Goal: Information Seeking & Learning: Understand process/instructions

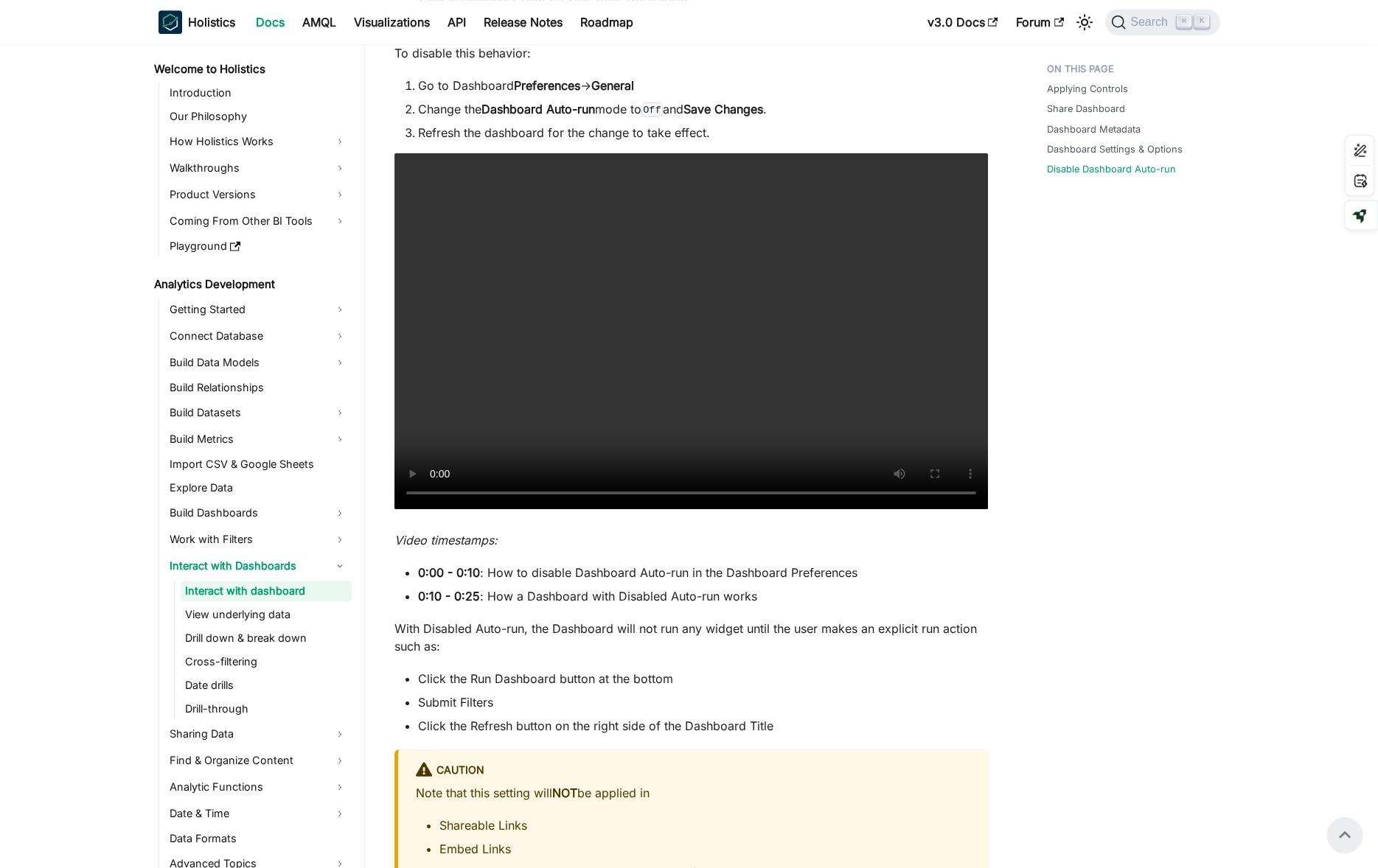
scroll to position [2032, 0]
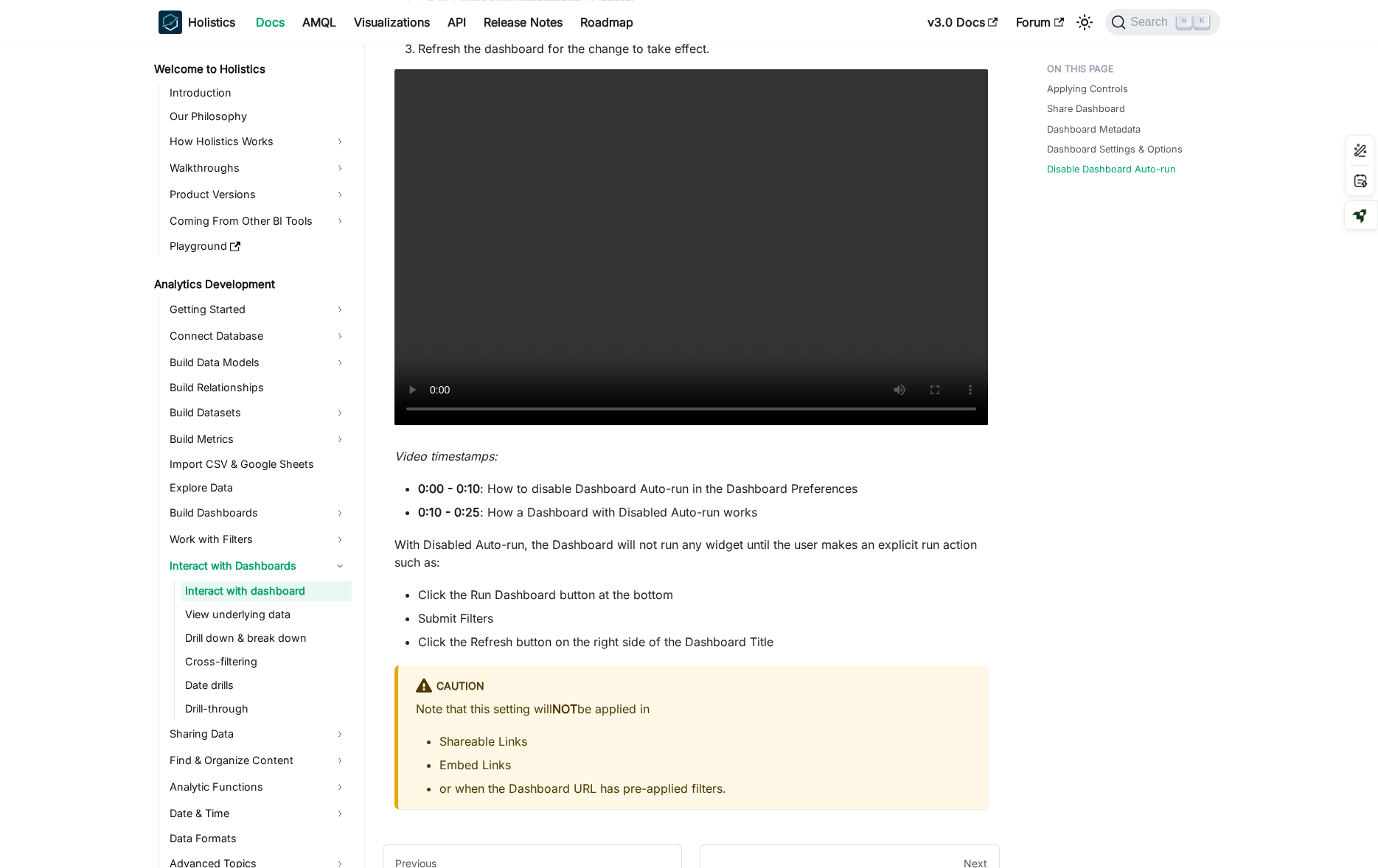
scroll to position [2182, 0]
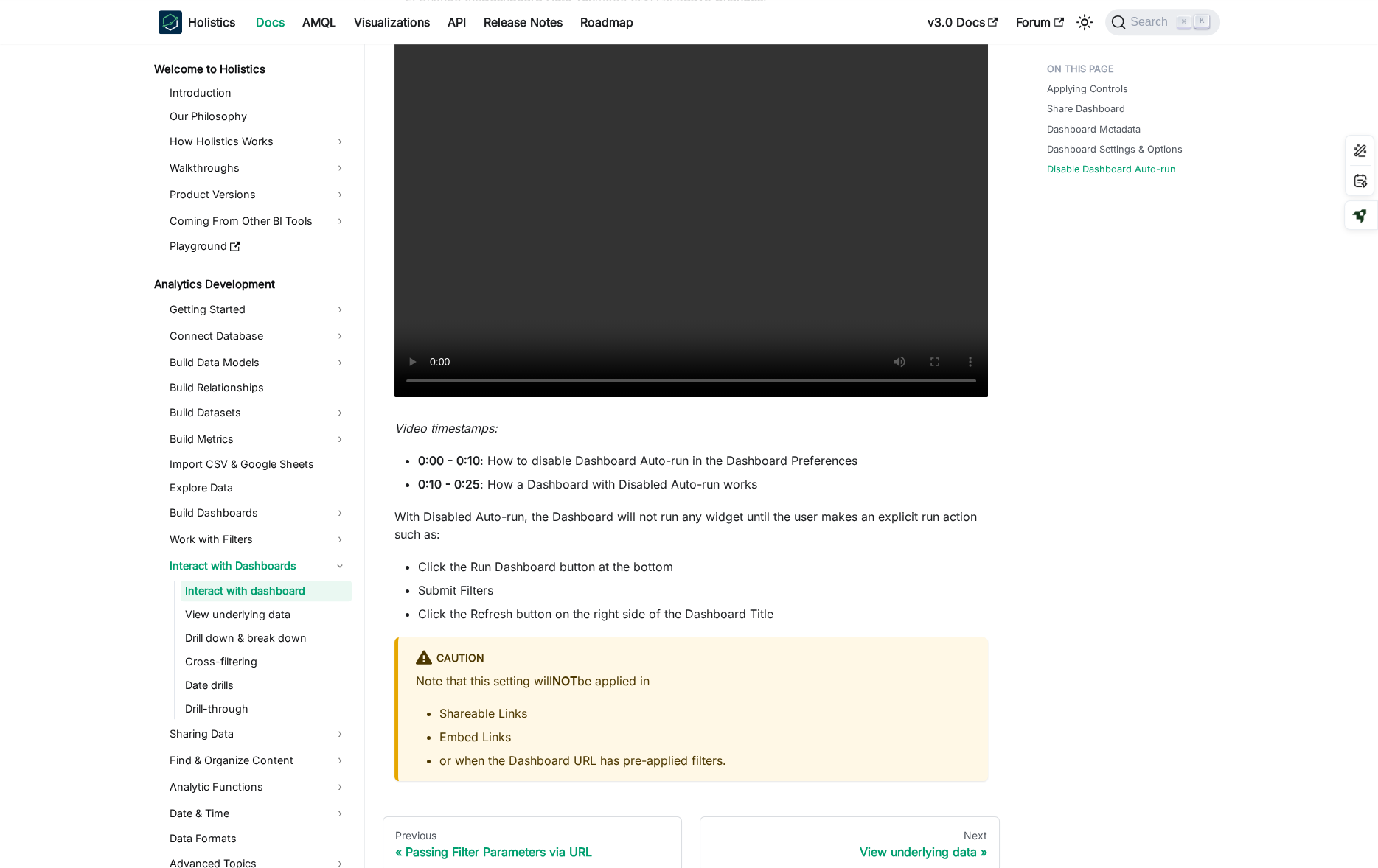
click at [772, 515] on p "With Disabled Auto-run, the Dashboard will not run any widget until the user ma…" at bounding box center [691, 525] width 593 height 35
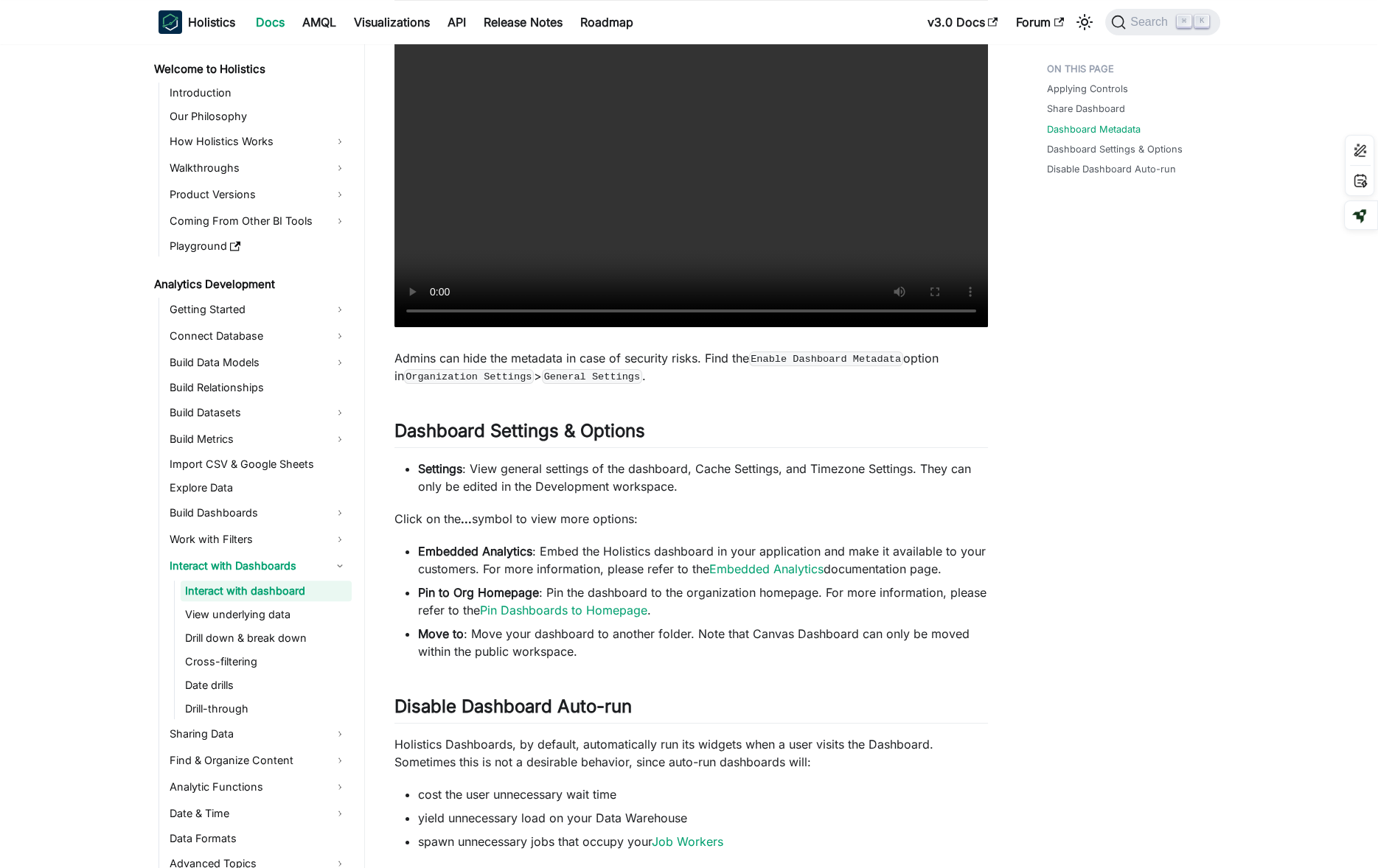
scroll to position [1267, 0]
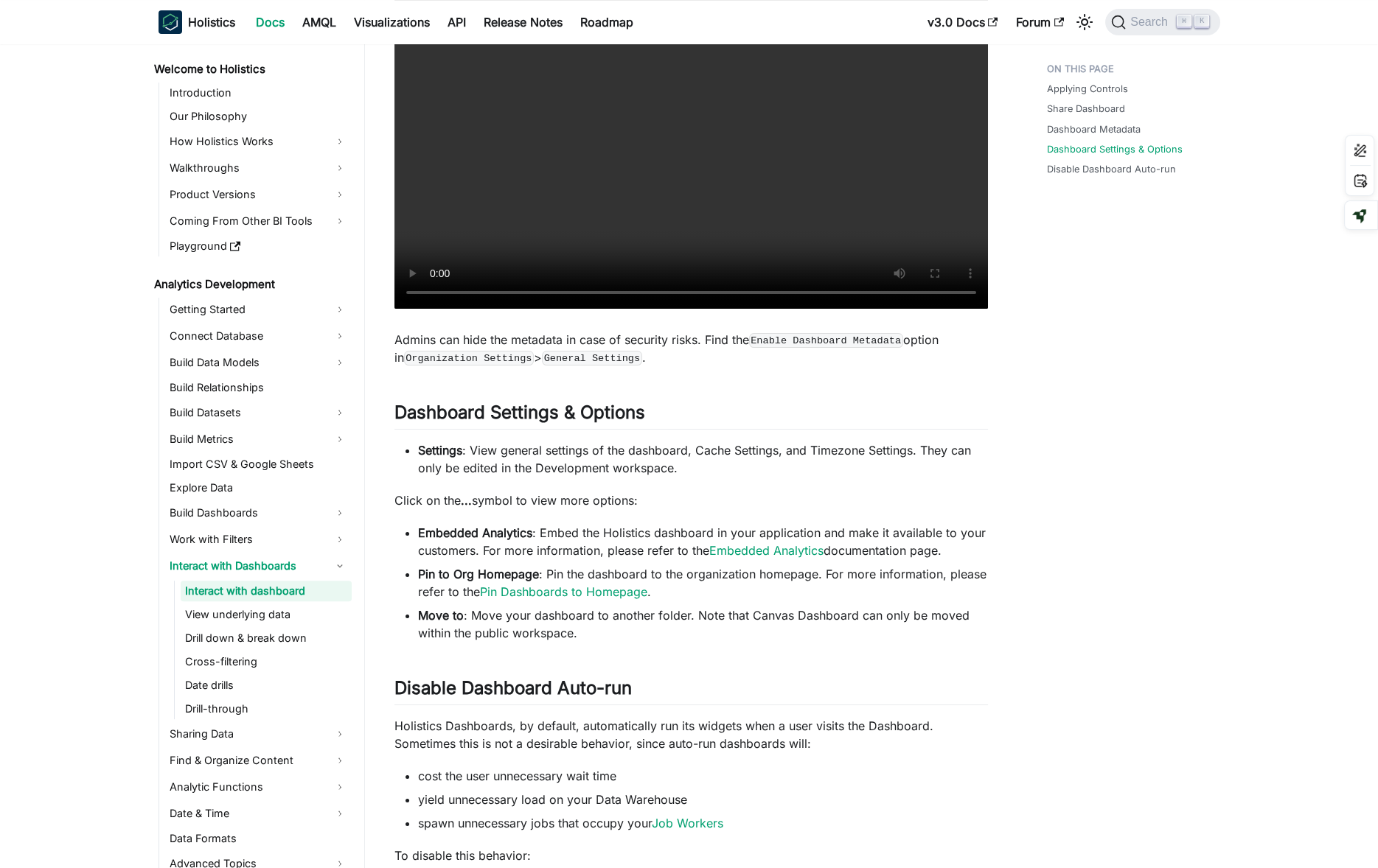
click at [654, 660] on div "Interact with dashboard Applying Controls ​ After altering the values of your c…" at bounding box center [691, 257] width 593 height 2876
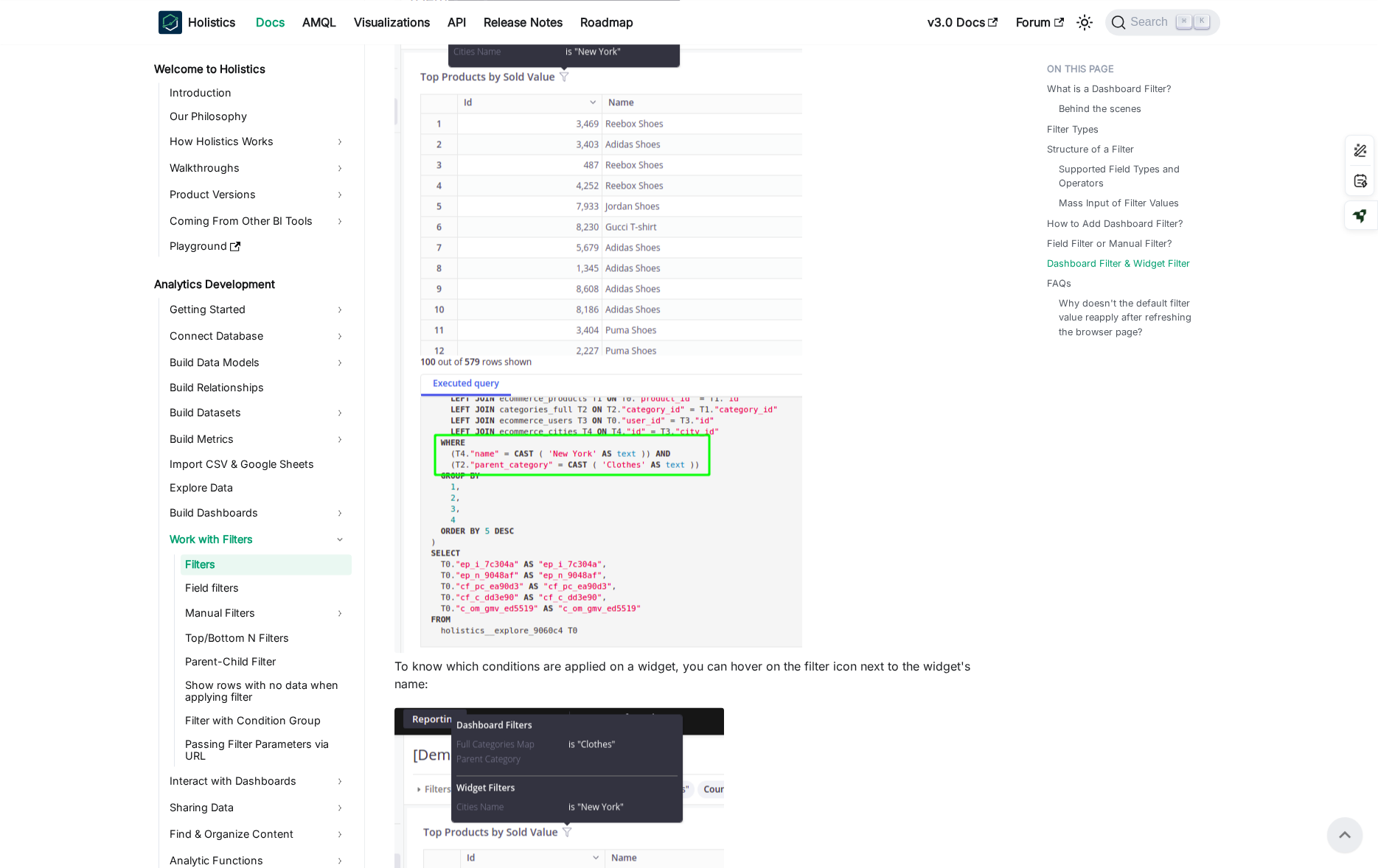
scroll to position [5198, 0]
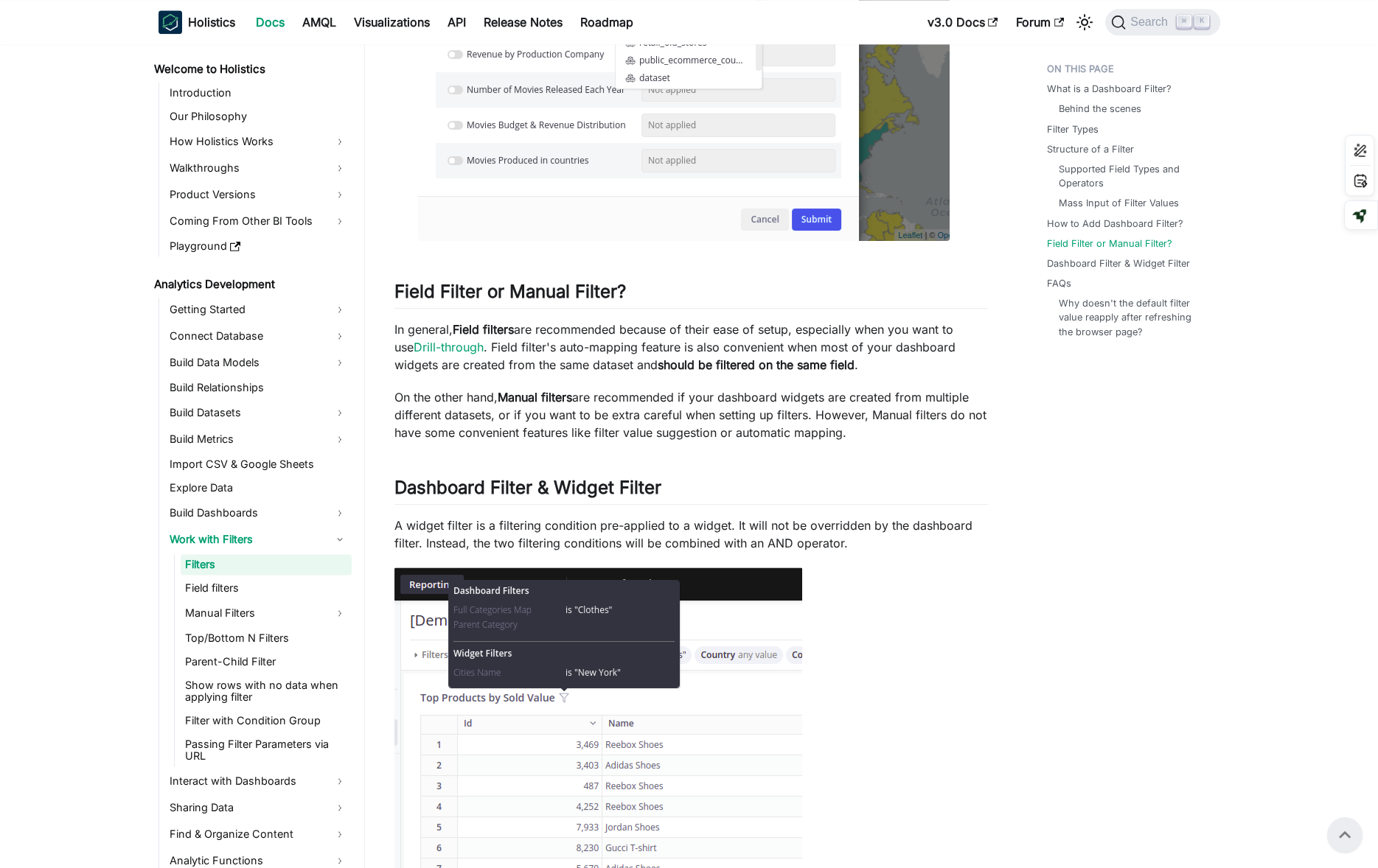
scroll to position [4568, 0]
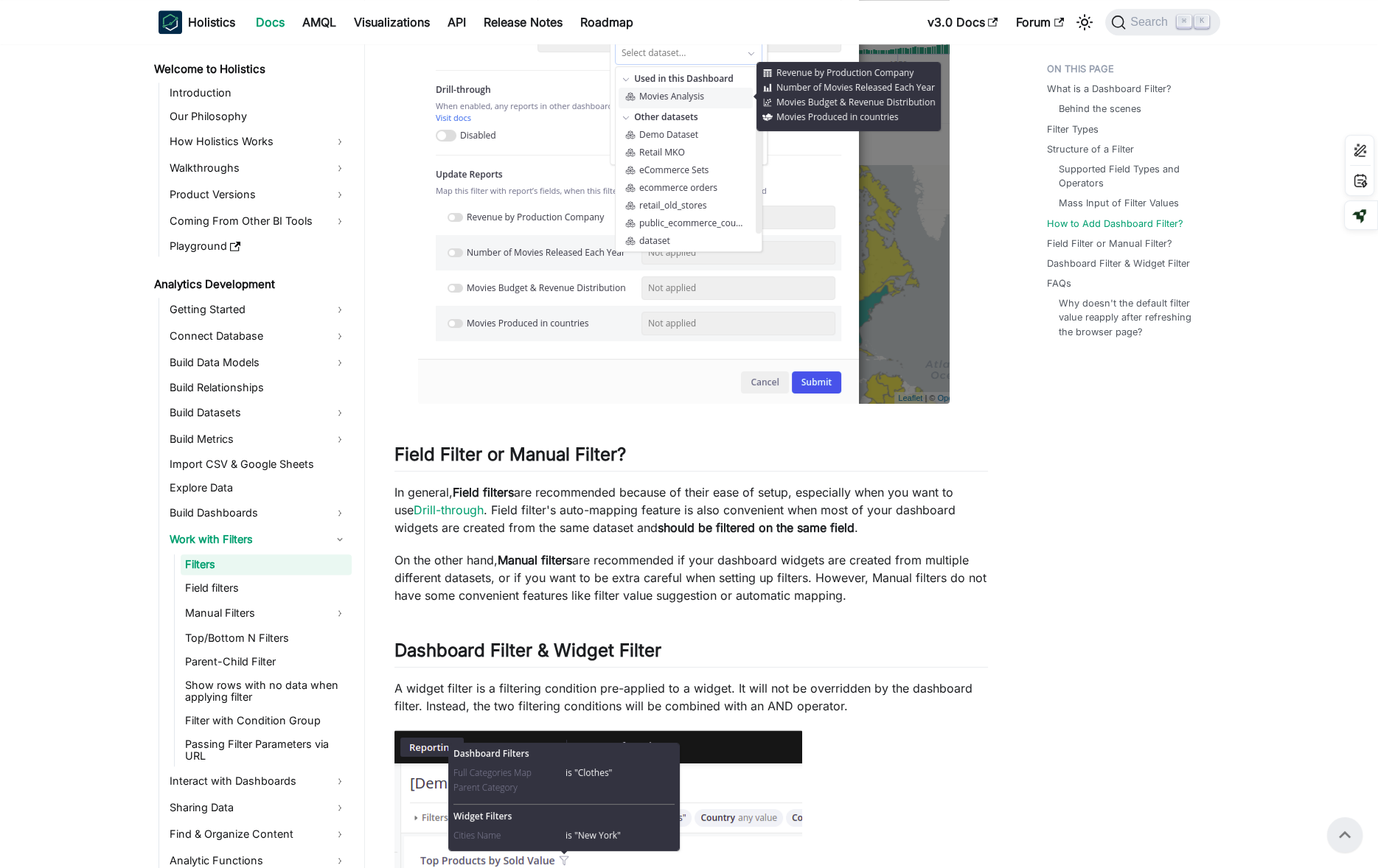
scroll to position [4414, 0]
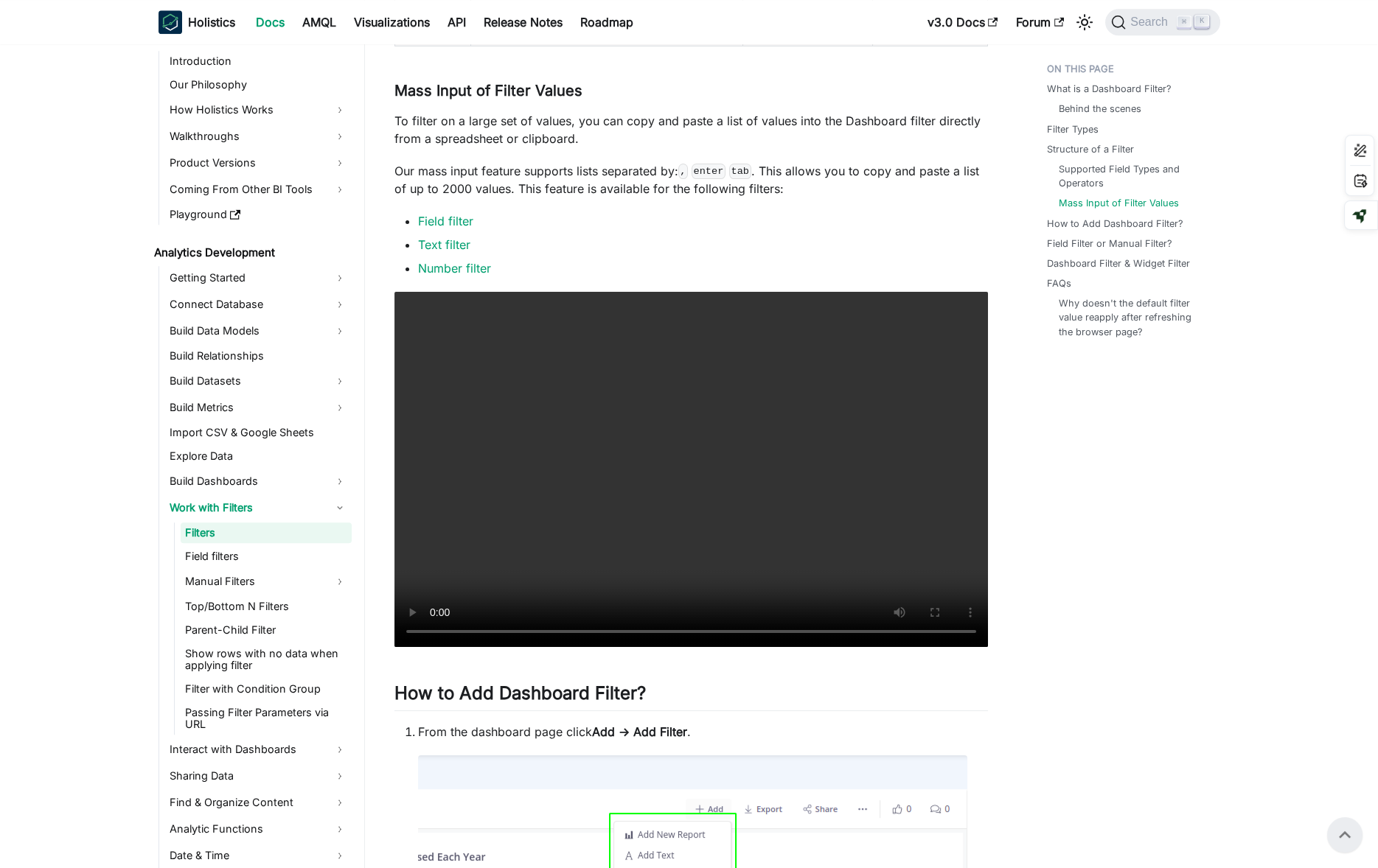
scroll to position [3058, 0]
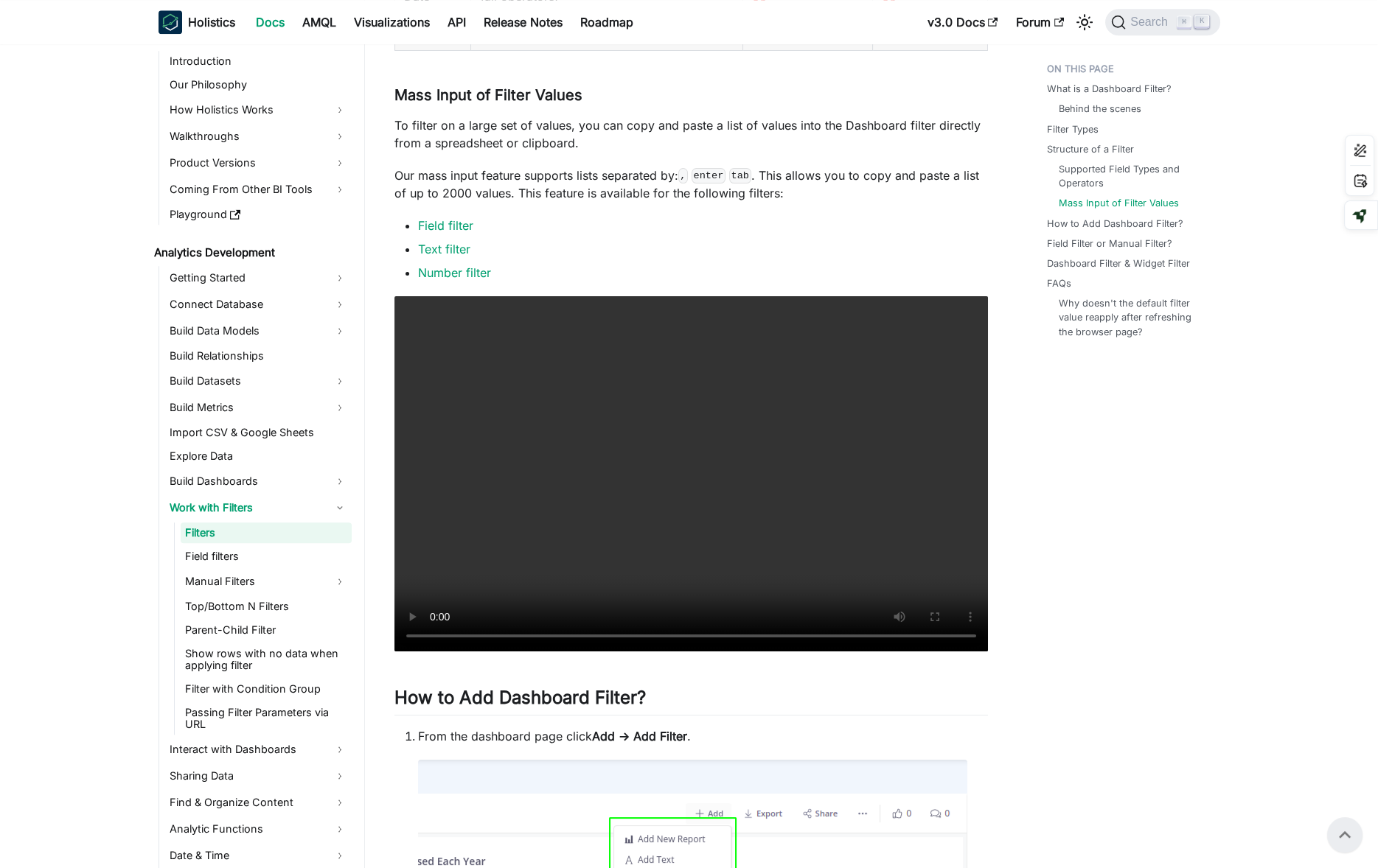
click at [920, 184] on div "Filters As a report creator, adding filters to your dashboard enables users to …" at bounding box center [691, 134] width 593 height 6210
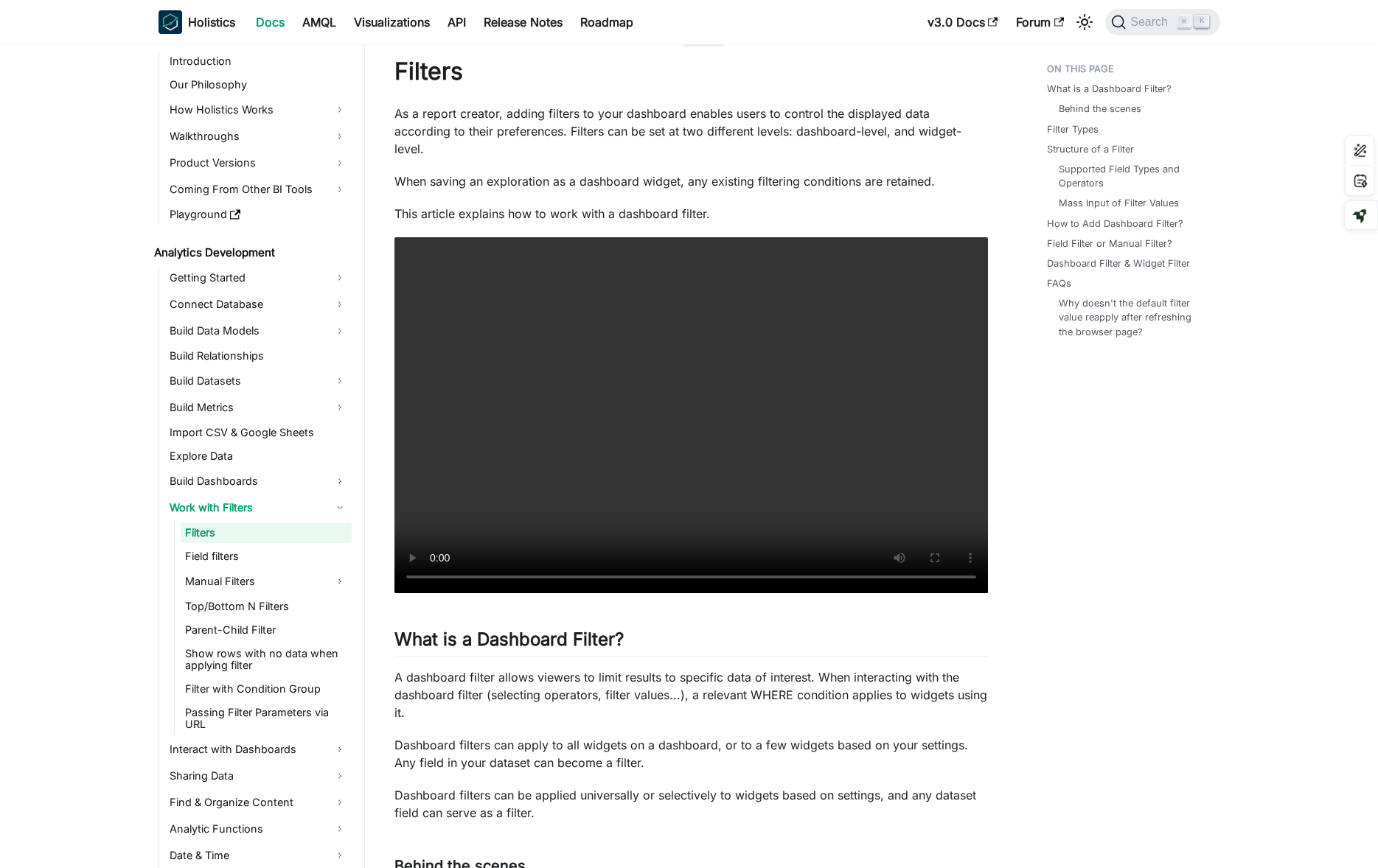
scroll to position [0, 0]
